Goal: Information Seeking & Learning: Learn about a topic

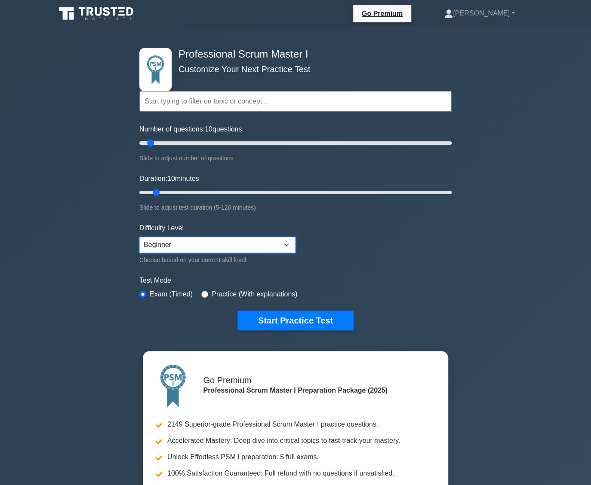
click at [221, 238] on select "Beginner Intermediate Expert" at bounding box center [217, 245] width 156 height 16
click at [139, 237] on select "Beginner Intermediate Expert" at bounding box center [217, 245] width 156 height 16
click at [215, 243] on select "Beginner Intermediate Expert" at bounding box center [217, 245] width 156 height 16
select select "expert"
click at [139, 237] on select "Beginner Intermediate Expert" at bounding box center [217, 245] width 156 height 16
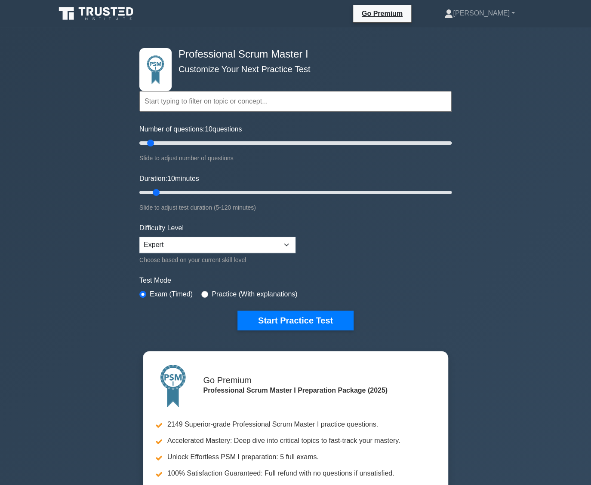
click at [212, 294] on label "Practice (With explanations)" at bounding box center [254, 294] width 86 height 10
click at [202, 292] on input "radio" at bounding box center [204, 294] width 7 height 7
radio input "true"
click at [264, 321] on button "Start Practice Test" at bounding box center [295, 321] width 116 height 20
click at [217, 248] on select "Beginner Intermediate Expert" at bounding box center [217, 245] width 156 height 16
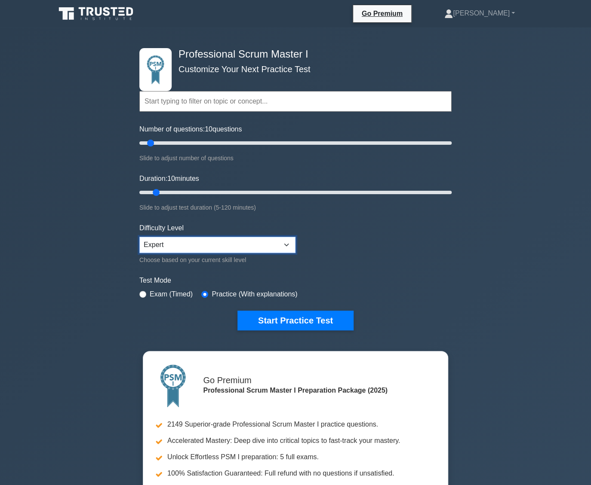
select select "intermediate"
click at [139, 237] on select "Beginner Intermediate Expert" at bounding box center [217, 245] width 156 height 16
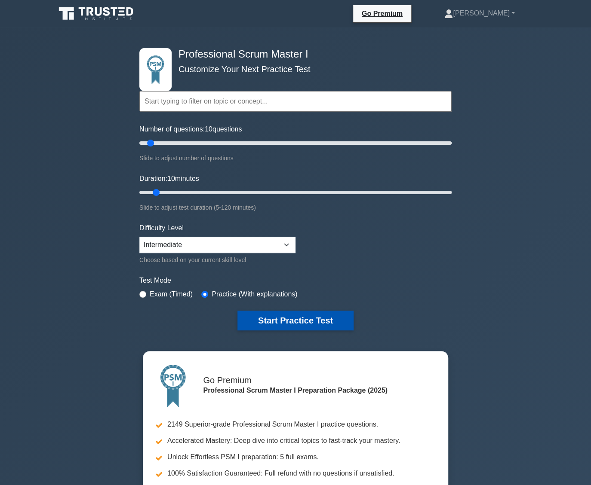
click at [279, 322] on button "Start Practice Test" at bounding box center [295, 321] width 116 height 20
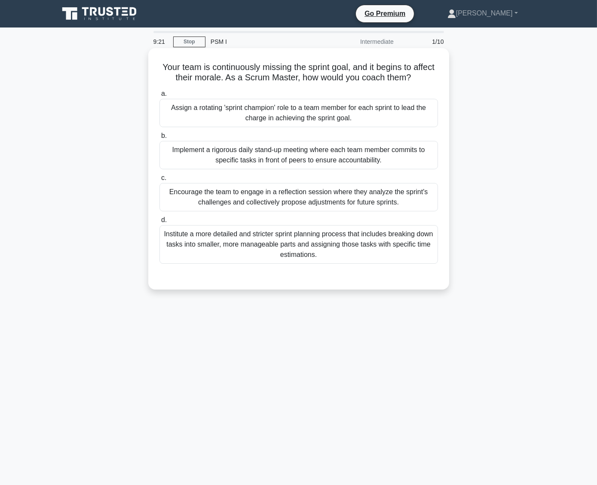
click at [303, 202] on div "Encourage the team to engage in a reflection session where they analyze the spr…" at bounding box center [298, 197] width 279 height 28
click at [159, 181] on input "c. Encourage the team to engage in a reflection session where they analyze the …" at bounding box center [159, 178] width 0 height 6
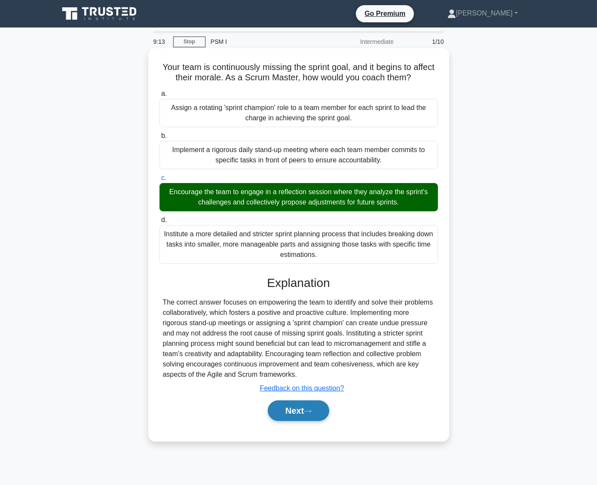
click at [309, 408] on button "Next" at bounding box center [298, 411] width 61 height 21
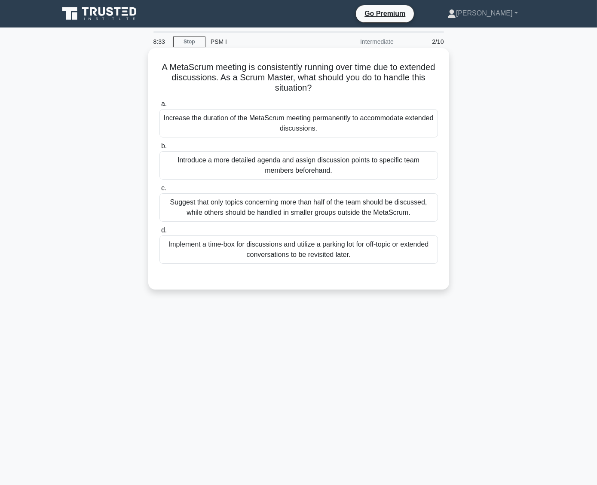
click at [353, 246] on div "Implement a time-box for discussions and utilize a parking lot for off-topic or…" at bounding box center [298, 250] width 279 height 28
click at [159, 233] on input "d. Implement a time-box for discussions and utilize a parking lot for off-topic…" at bounding box center [159, 231] width 0 height 6
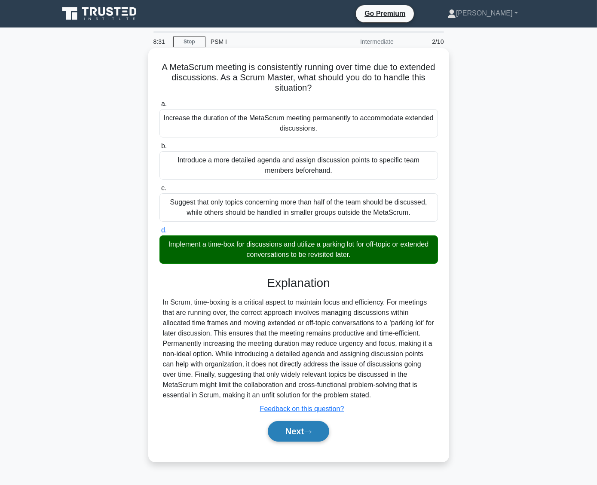
click at [307, 429] on button "Next" at bounding box center [298, 431] width 61 height 21
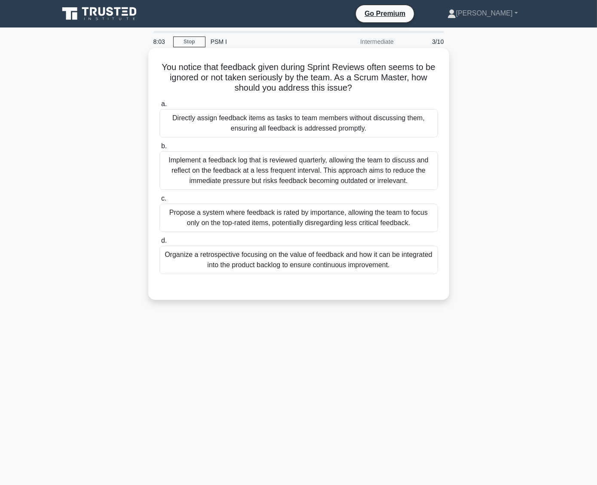
click at [348, 260] on div "Organize a retrospective focusing on the value of feedback and how it can be in…" at bounding box center [298, 260] width 279 height 28
click at [159, 244] on input "d. Organize a retrospective focusing on the value of feedback and how it can be…" at bounding box center [159, 241] width 0 height 6
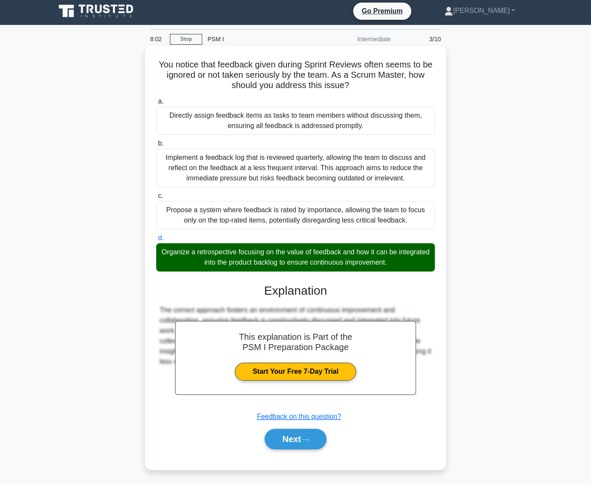
scroll to position [3, 0]
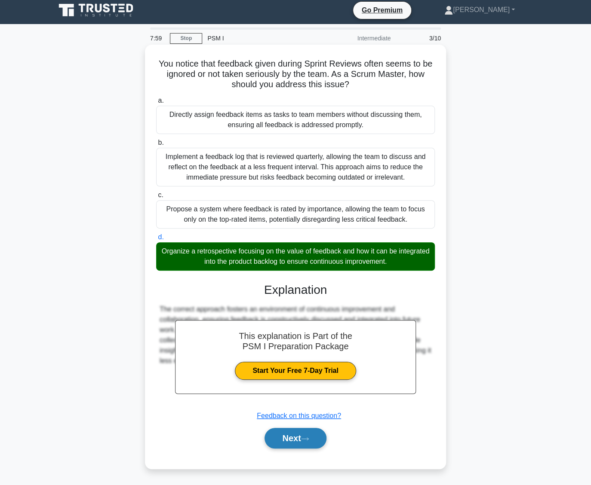
click at [293, 438] on button "Next" at bounding box center [294, 438] width 61 height 21
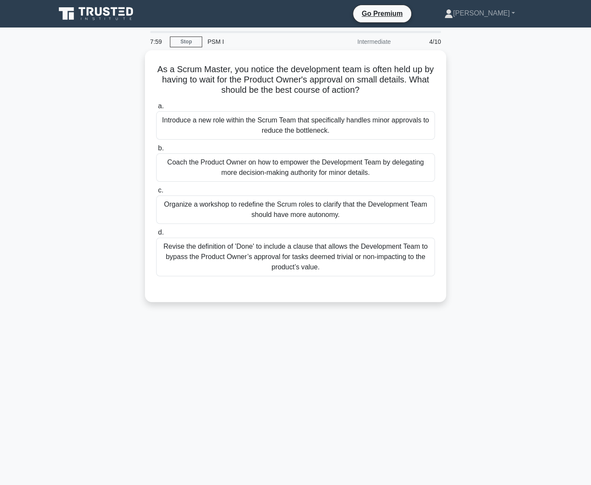
scroll to position [0, 0]
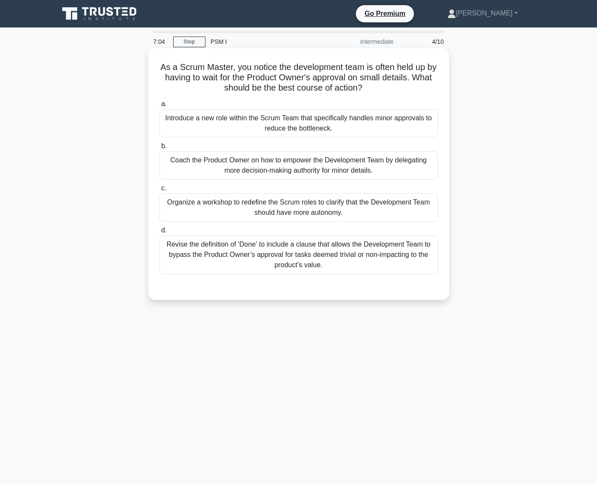
click at [268, 165] on div "Coach the Product Owner on how to empower the Development Team by delegating mo…" at bounding box center [298, 165] width 279 height 28
click at [159, 149] on input "b. Coach the Product Owner on how to empower the Development Team by delegating…" at bounding box center [159, 147] width 0 height 6
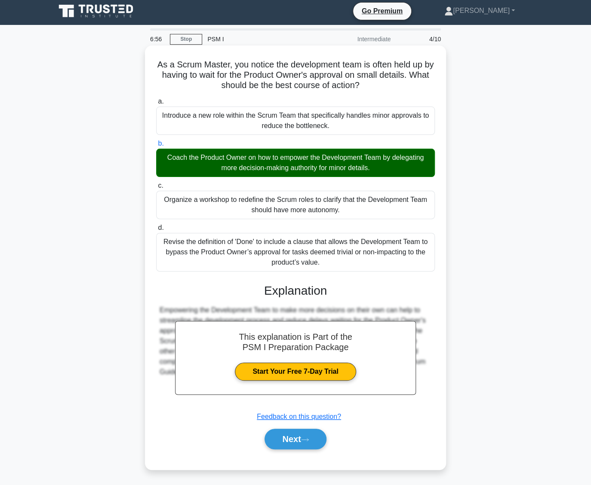
scroll to position [3, 0]
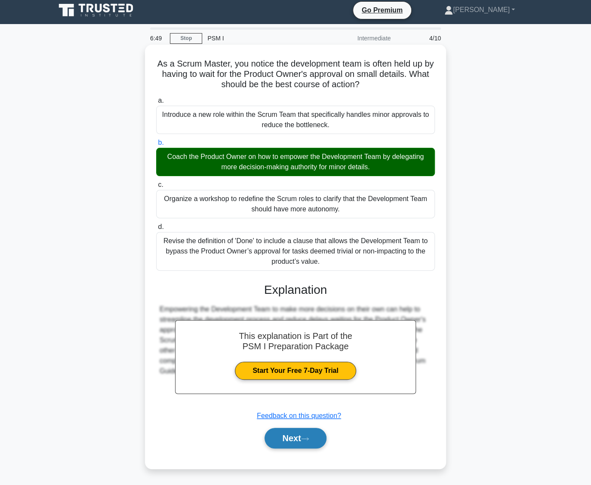
click at [293, 439] on button "Next" at bounding box center [294, 438] width 61 height 21
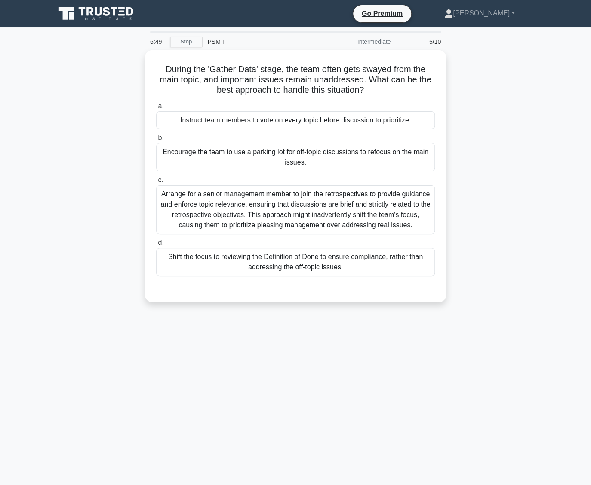
scroll to position [0, 0]
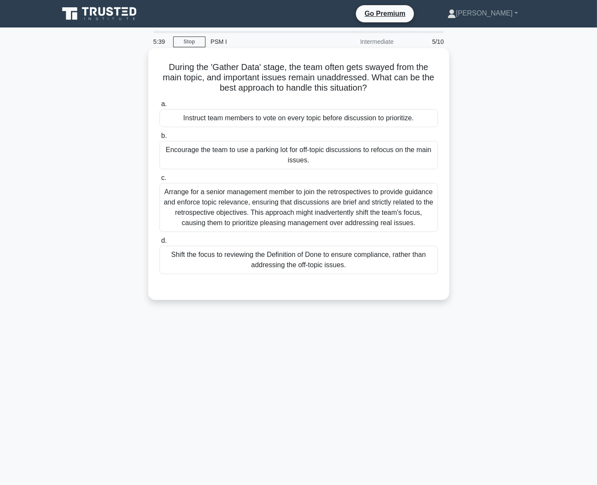
click at [306, 258] on div "Shift the focus to reviewing the Definition of Done to ensure compliance, rathe…" at bounding box center [298, 260] width 279 height 28
click at [159, 244] on input "d. Shift the focus to reviewing the Definition of Done to ensure compliance, ra…" at bounding box center [159, 241] width 0 height 6
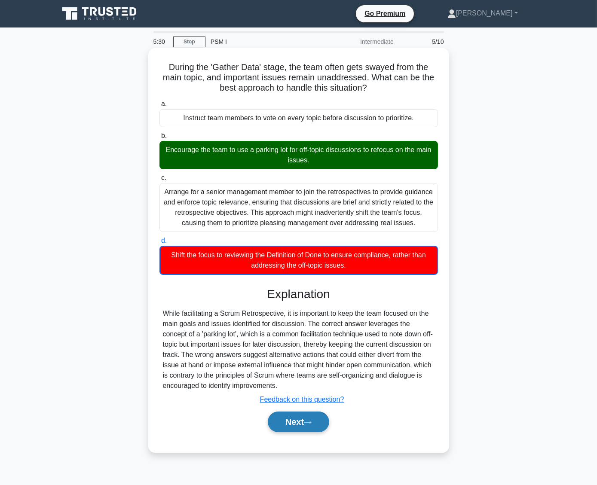
click at [298, 420] on button "Next" at bounding box center [298, 422] width 61 height 21
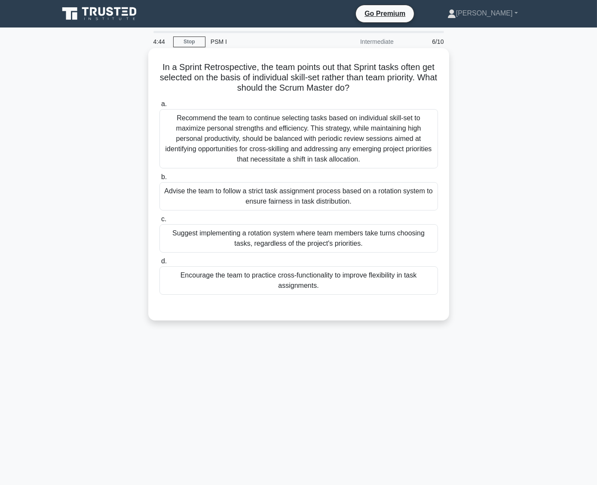
click at [339, 279] on div "Encourage the team to practice cross-functionality to improve flexibility in ta…" at bounding box center [298, 281] width 279 height 28
click at [159, 264] on input "d. Encourage the team to practice cross-functionality to improve flexibility in…" at bounding box center [159, 262] width 0 height 6
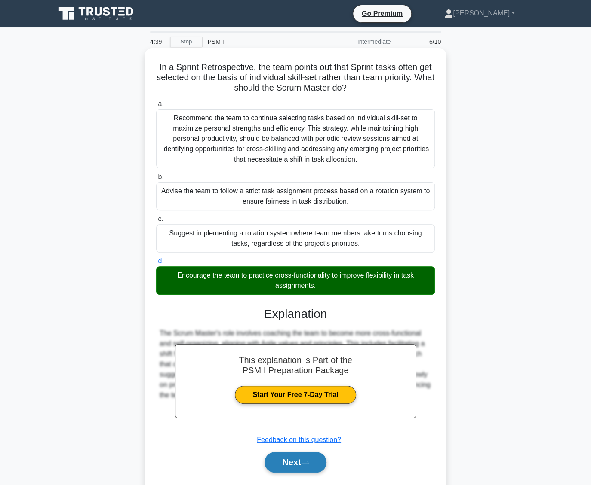
click at [288, 462] on button "Next" at bounding box center [294, 462] width 61 height 21
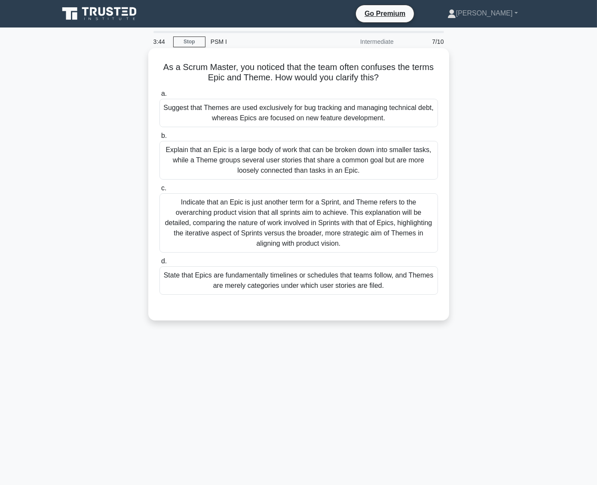
click at [248, 287] on div "State that Epics are fundamentally timelines or schedules that teams follow, an…" at bounding box center [298, 281] width 279 height 28
click at [159, 264] on input "d. State that Epics are fundamentally timelines or schedules that teams follow,…" at bounding box center [159, 262] width 0 height 6
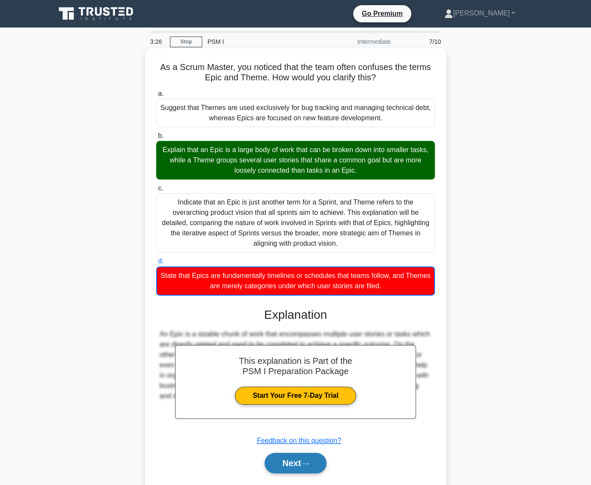
click at [293, 460] on button "Next" at bounding box center [294, 463] width 61 height 21
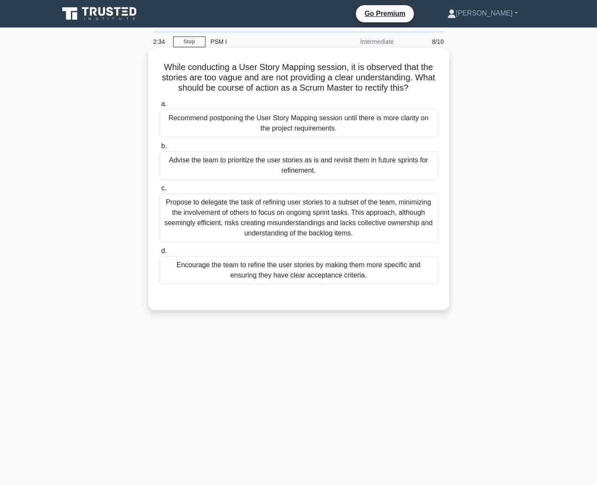
click at [297, 280] on div "Encourage the team to refine the user stories by making them more specific and …" at bounding box center [298, 270] width 279 height 28
click at [159, 254] on input "d. Encourage the team to refine the user stories by making them more specific a…" at bounding box center [159, 251] width 0 height 6
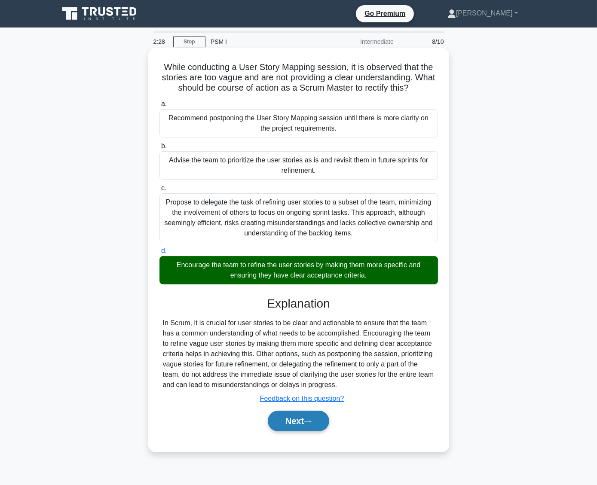
click at [305, 419] on button "Next" at bounding box center [298, 421] width 61 height 21
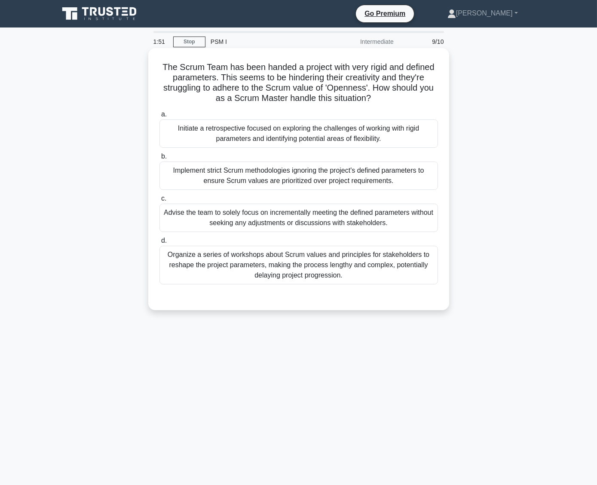
click at [284, 130] on div "Initiate a retrospective focused on exploring the challenges of working with ri…" at bounding box center [298, 134] width 279 height 28
click at [159, 117] on input "a. Initiate a retrospective focused on exploring the challenges of working with…" at bounding box center [159, 115] width 0 height 6
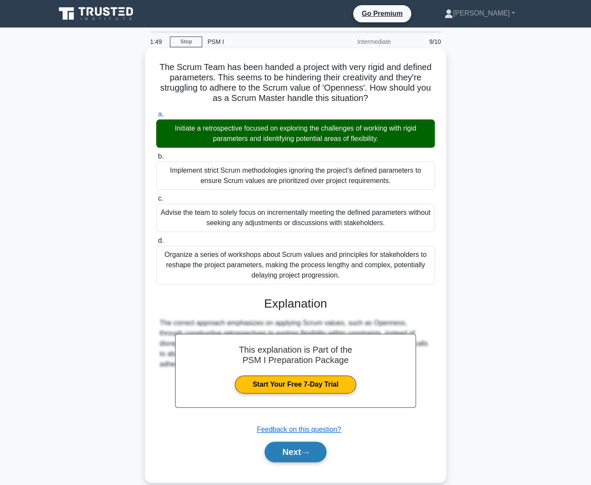
click at [301, 455] on button "Next" at bounding box center [294, 452] width 61 height 21
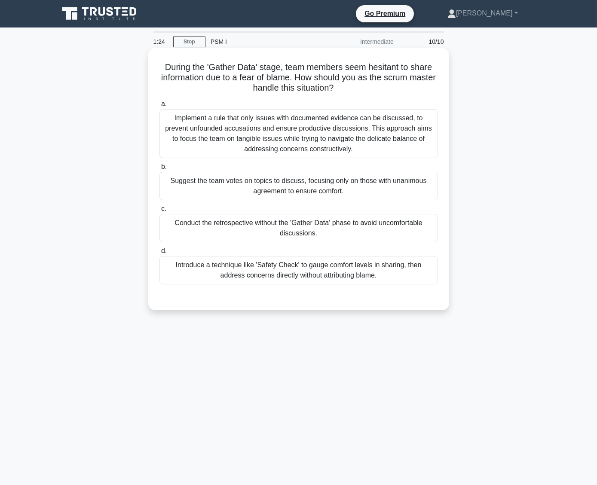
click at [345, 276] on div "Introduce a technique like 'Safety Check' to gauge comfort levels in sharing, t…" at bounding box center [298, 270] width 279 height 28
click at [159, 254] on input "d. Introduce a technique like 'Safety Check' to gauge comfort levels in sharing…" at bounding box center [159, 251] width 0 height 6
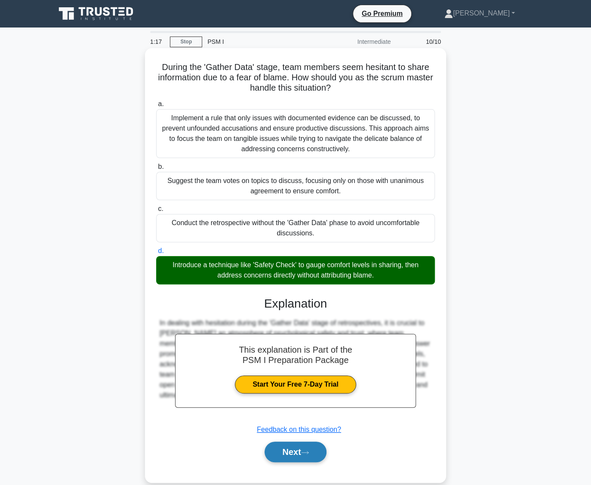
click at [302, 454] on button "Next" at bounding box center [294, 452] width 61 height 21
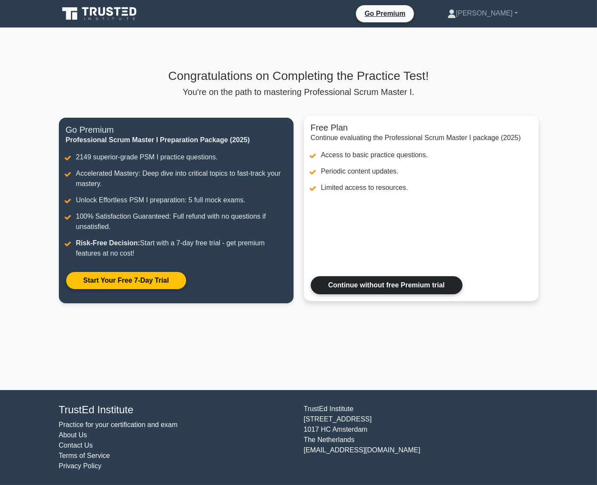
click at [356, 288] on link "Continue without free Premium trial" at bounding box center [387, 285] width 152 height 18
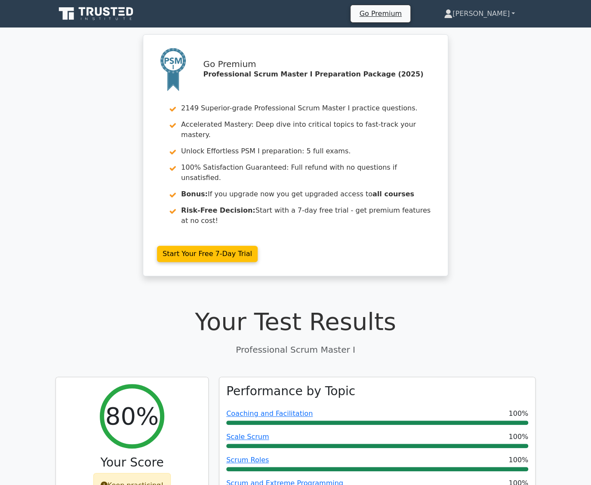
click at [506, 9] on link "[PERSON_NAME]" at bounding box center [479, 13] width 112 height 17
click at [466, 30] on link "Profile" at bounding box center [457, 34] width 68 height 14
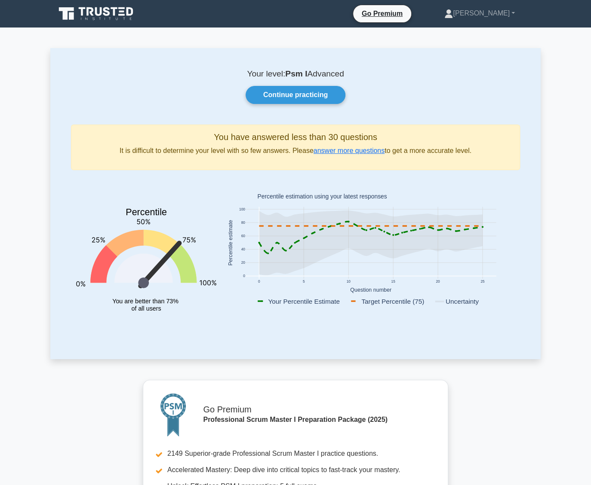
click at [94, 15] on icon at bounding box center [96, 14] width 83 height 16
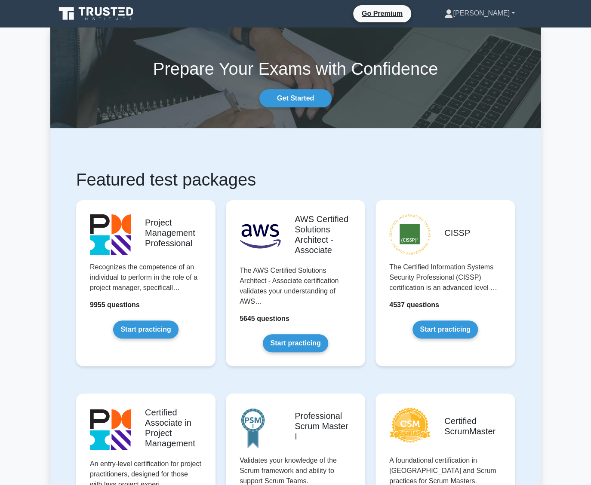
click at [495, 9] on link "[PERSON_NAME]" at bounding box center [479, 13] width 112 height 17
click at [471, 32] on link "Profile" at bounding box center [458, 34] width 68 height 14
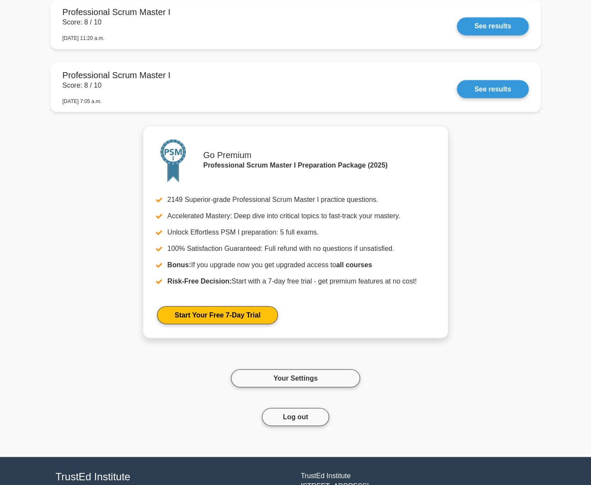
scroll to position [831, 0]
